Goal: Contribute content: Add original content to the website for others to see

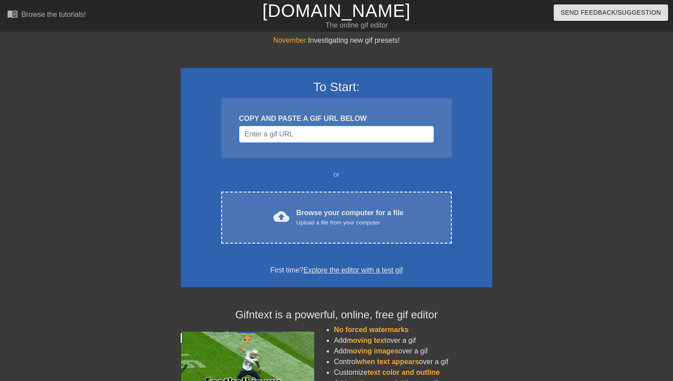
click at [308, 135] on input "Username" at bounding box center [336, 134] width 195 height 17
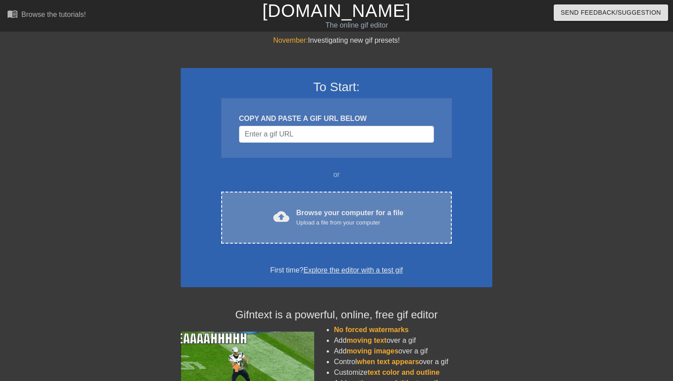
click at [382, 209] on div "Browse your computer for a file Upload a file from your computer" at bounding box center [349, 218] width 107 height 20
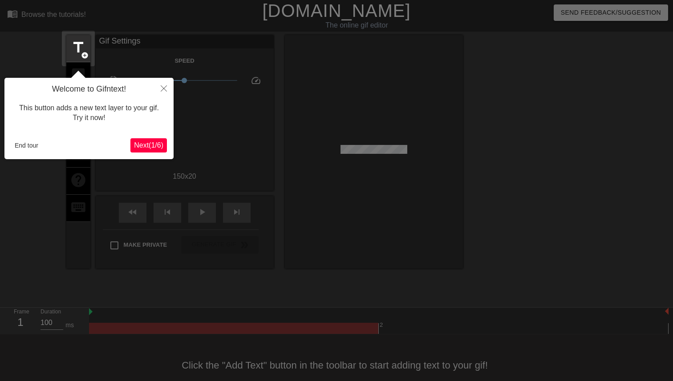
scroll to position [15, 0]
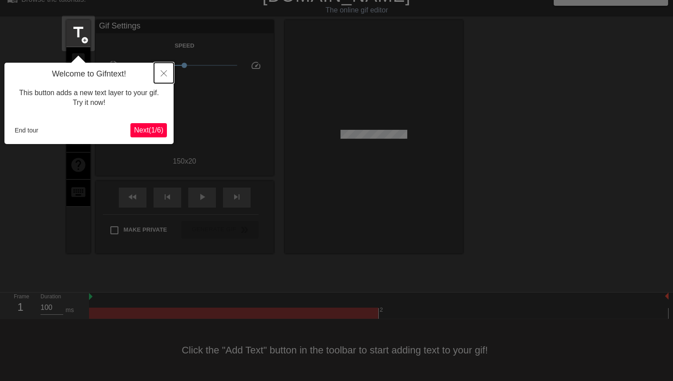
click at [164, 70] on button "Close" at bounding box center [164, 73] width 20 height 20
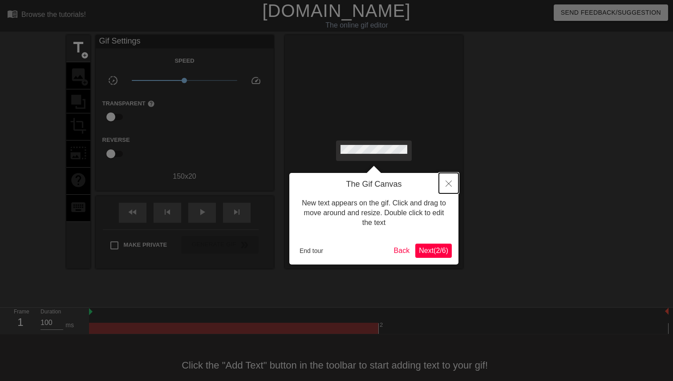
click at [453, 187] on button "Close" at bounding box center [449, 183] width 20 height 20
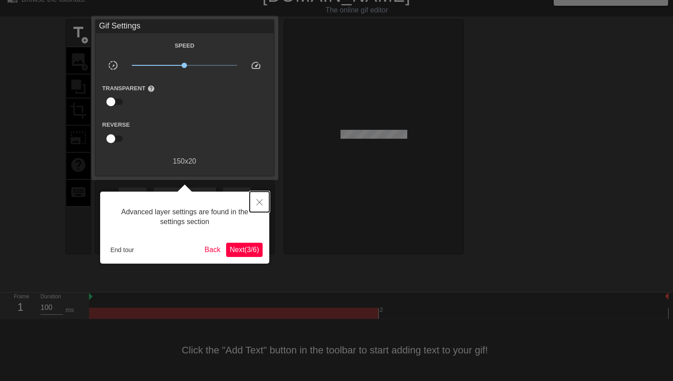
click at [259, 201] on icon "Close" at bounding box center [259, 202] width 6 height 6
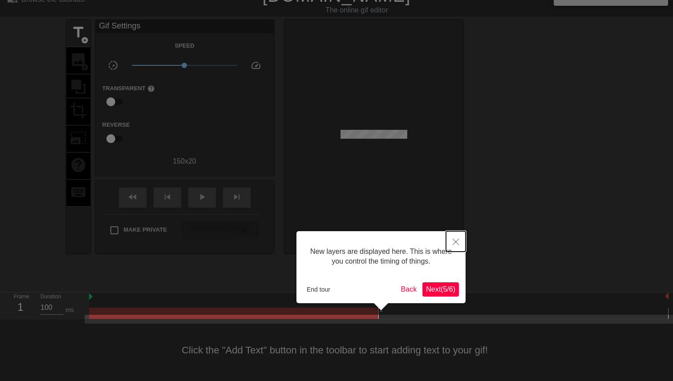
click at [457, 243] on icon "Close" at bounding box center [456, 242] width 6 height 6
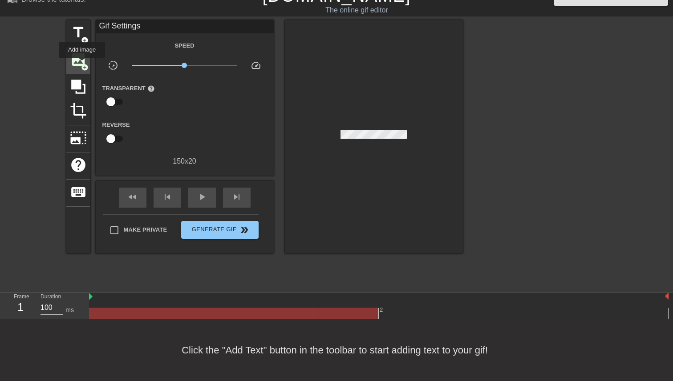
click at [82, 64] on span "add_circle" at bounding box center [85, 68] width 8 height 8
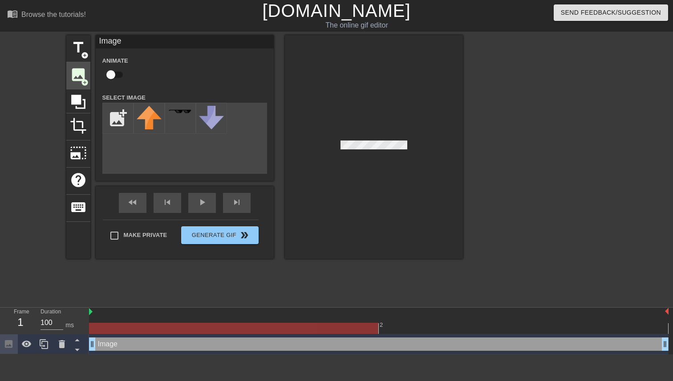
scroll to position [0, 0]
click at [120, 127] on input "file" at bounding box center [118, 118] width 30 height 30
type input "C:\fakepath\Adobe Express - file.png"
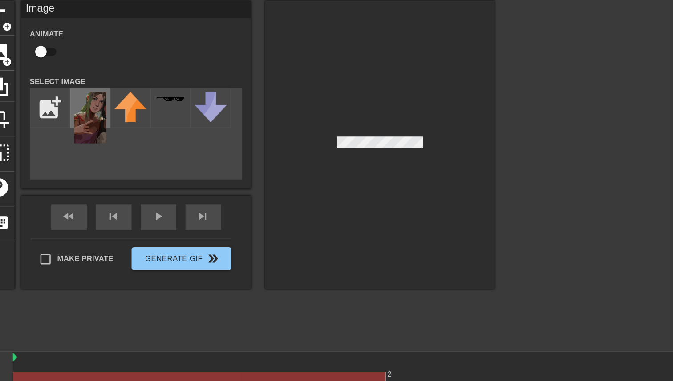
click at [149, 126] on img at bounding box center [149, 126] width 25 height 40
click at [356, 158] on div at bounding box center [374, 147] width 178 height 224
